Goal: Register for event/course

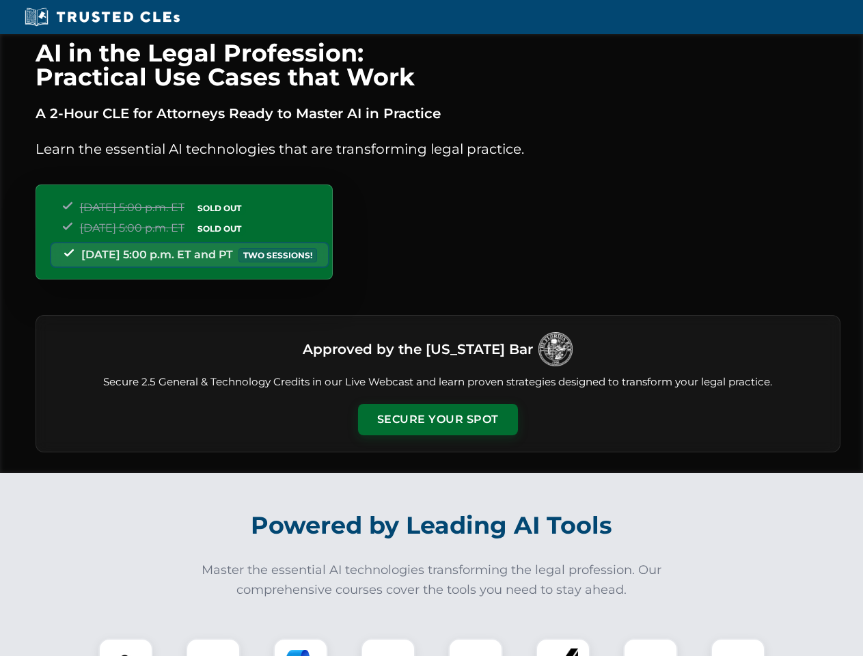
click at [438, 420] on button "Secure Your Spot" at bounding box center [438, 419] width 160 height 31
click at [126, 647] on img at bounding box center [126, 666] width 40 height 40
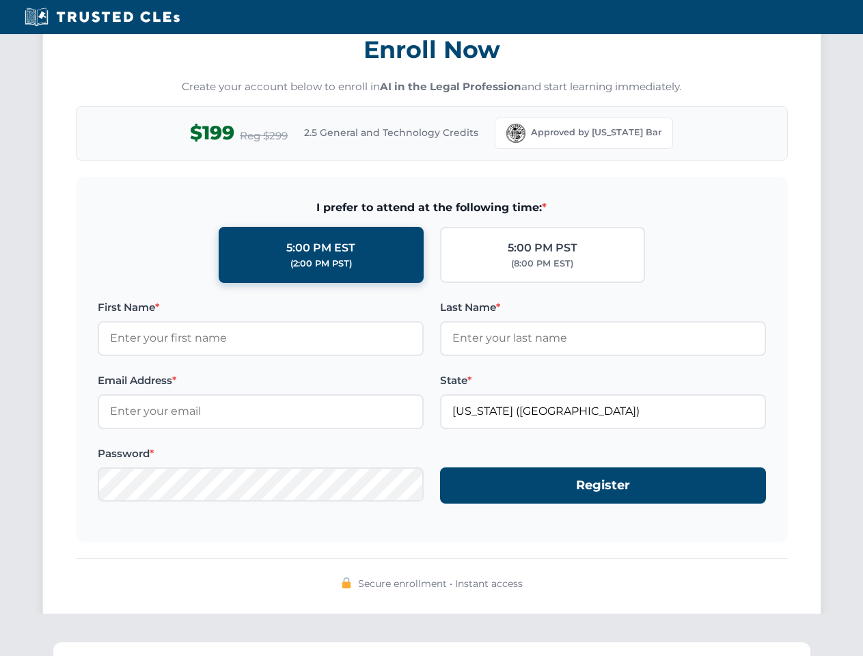
scroll to position [1342, 0]
